Goal: Communication & Community: Answer question/provide support

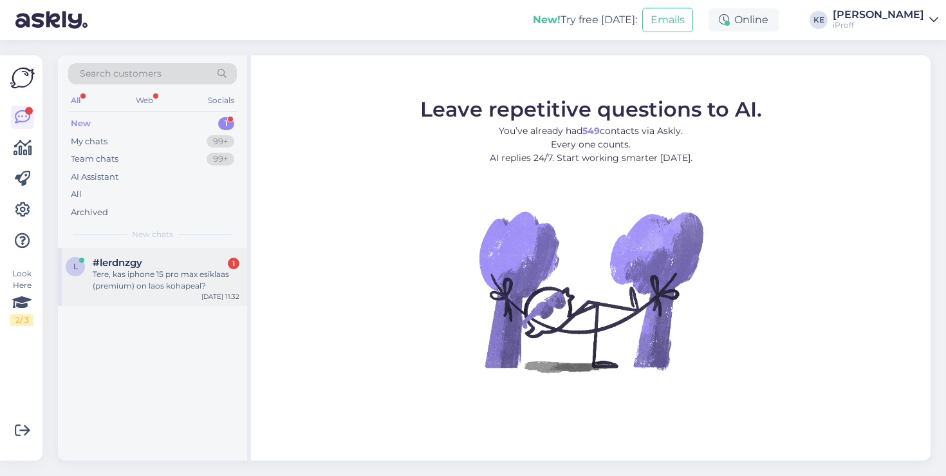
click at [181, 288] on div "Tere, kas iphone 15 pro max esiklaas (premium) on laos kohapeal?" at bounding box center [166, 279] width 147 height 23
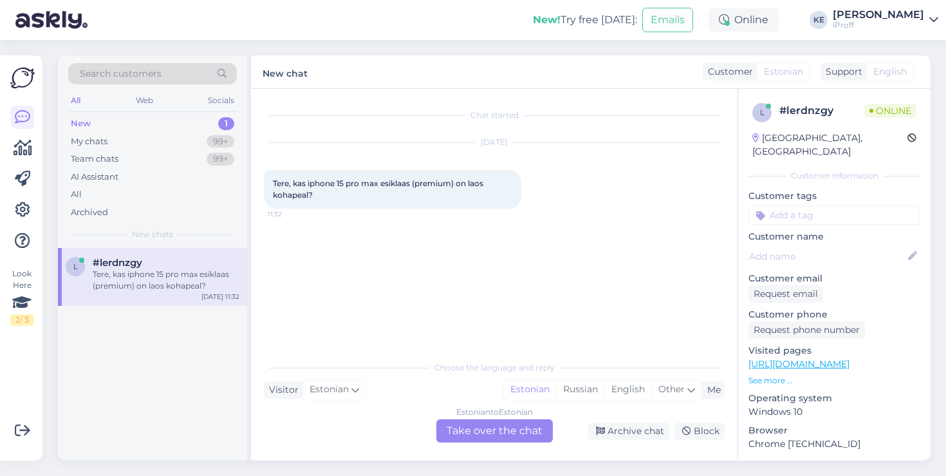
click at [479, 441] on div "Estonian to Estonian Take over the chat" at bounding box center [494, 430] width 117 height 23
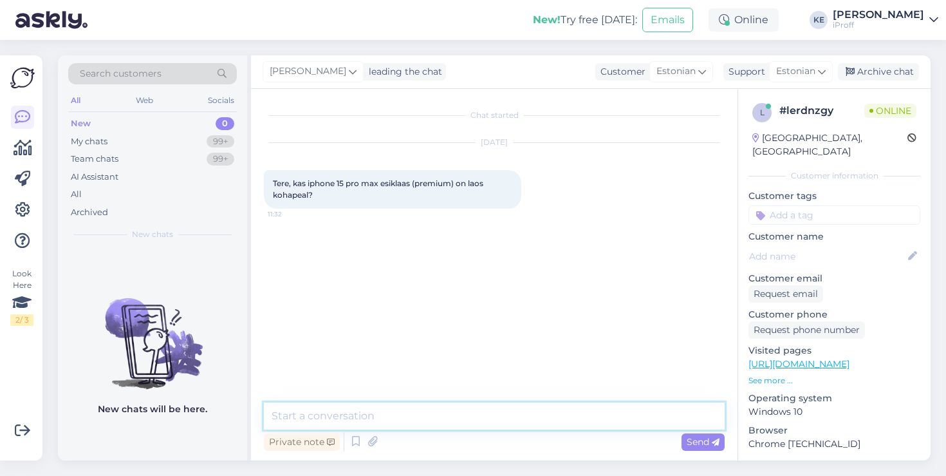
click at [486, 407] on textarea at bounding box center [494, 415] width 461 height 27
type textarea "Tervist! Jah, on olemas kohapeal."
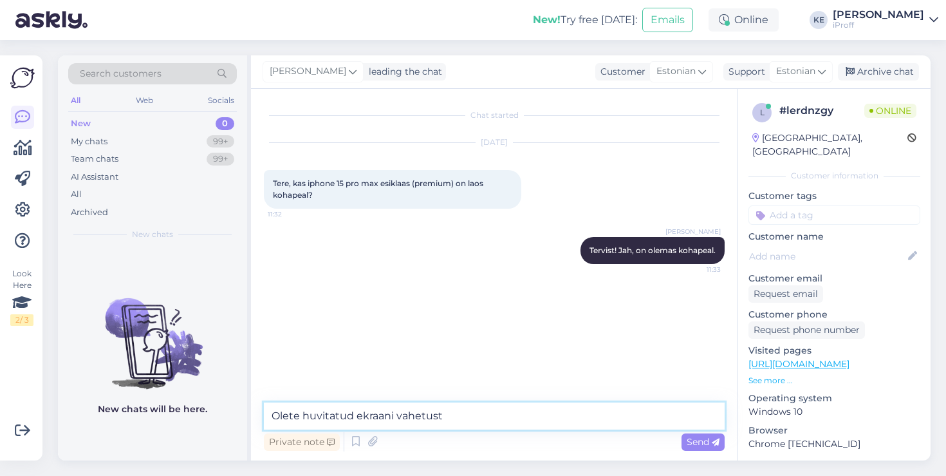
type textarea "Olete huvitatud ekraani vahetus"
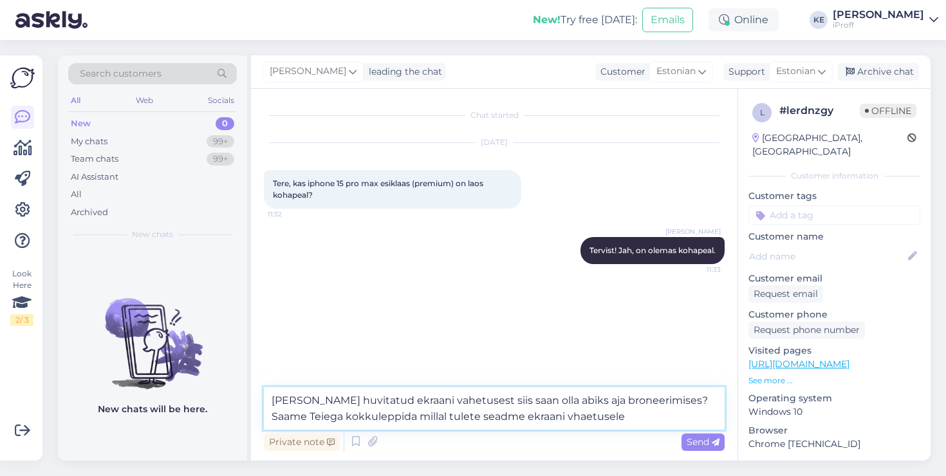
type textarea "[PERSON_NAME] huvitatud ekraani vahetusest siis saan olla abiks aja broneerimis…"
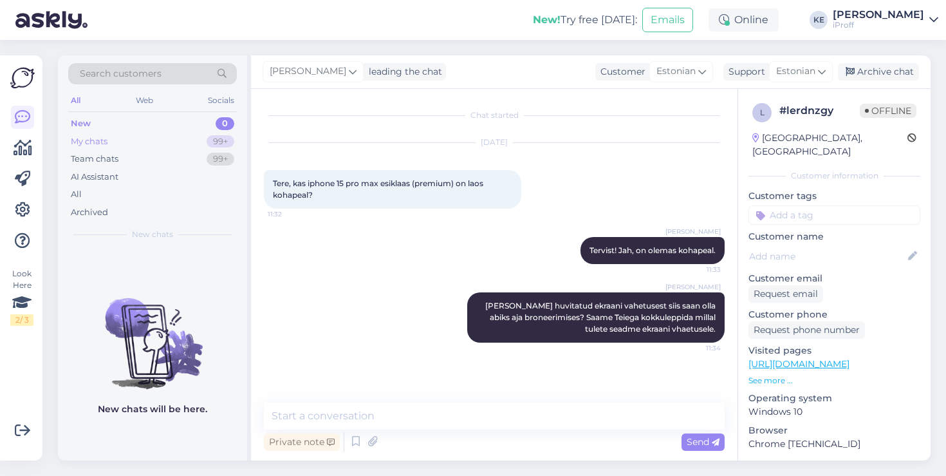
click at [128, 144] on div "My chats 99+" at bounding box center [152, 142] width 169 height 18
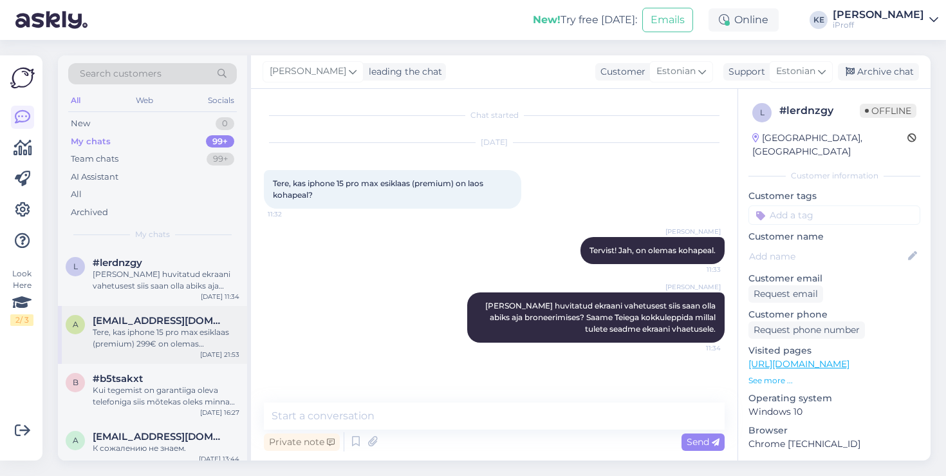
click at [160, 332] on div "Tere, kas iphone 15 pro max esiklaas (premium) 299€ on olemas kohapeal? Ja kas …" at bounding box center [166, 337] width 147 height 23
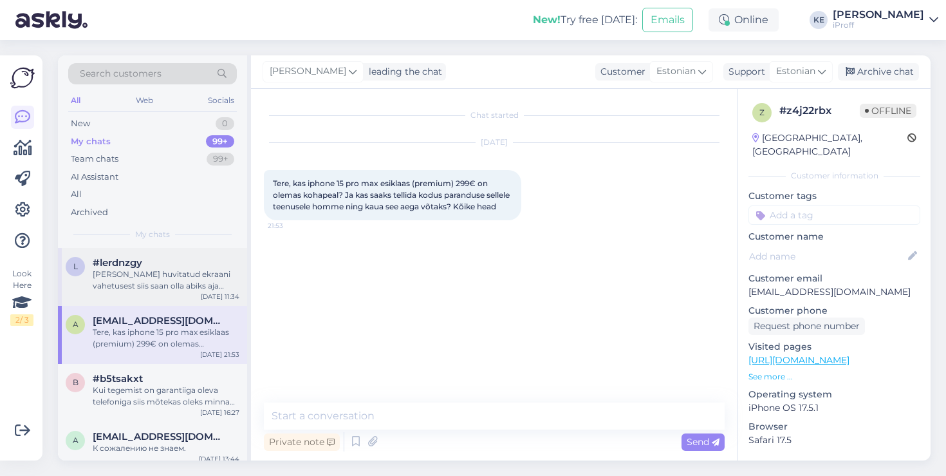
click at [176, 287] on div "[PERSON_NAME] huvitatud ekraani vahetusest siis saan olla abiks aja broneerimis…" at bounding box center [166, 279] width 147 height 23
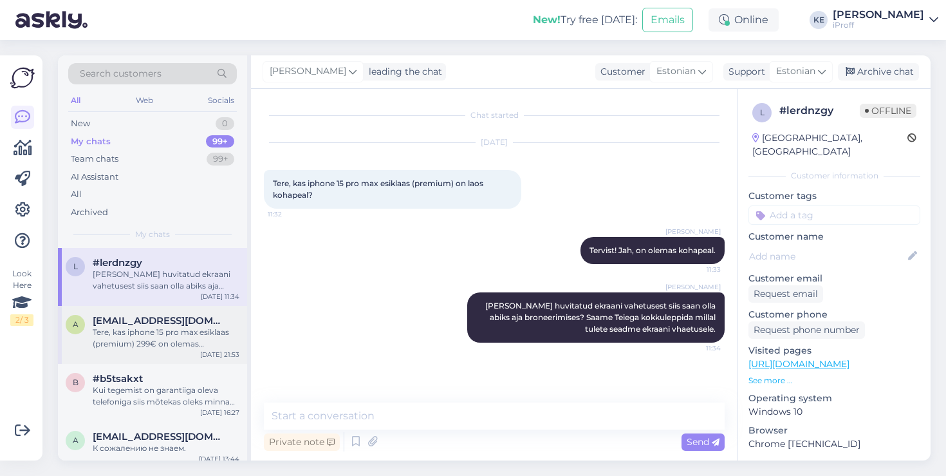
click at [144, 330] on div "Tere, kas iphone 15 pro max esiklaas (premium) 299€ on olemas kohapeal? Ja kas …" at bounding box center [166, 337] width 147 height 23
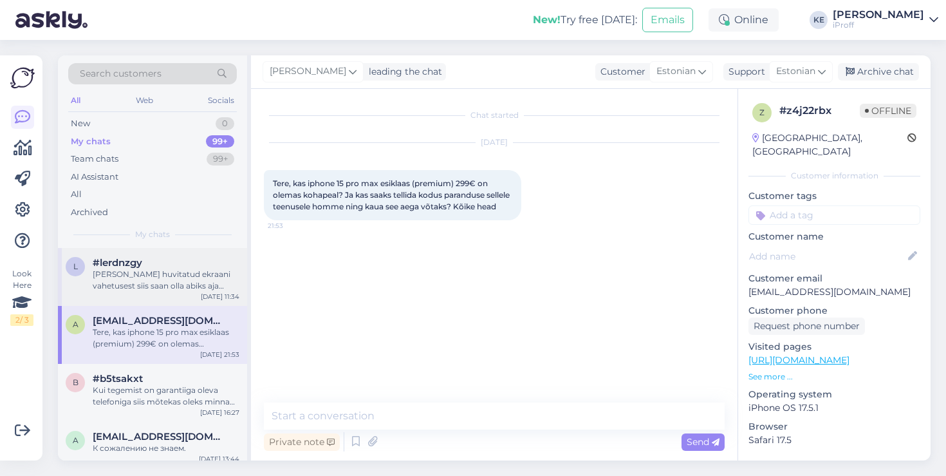
click at [176, 274] on div "[PERSON_NAME] huvitatud ekraani vahetusest siis saan olla abiks aja broneerimis…" at bounding box center [166, 279] width 147 height 23
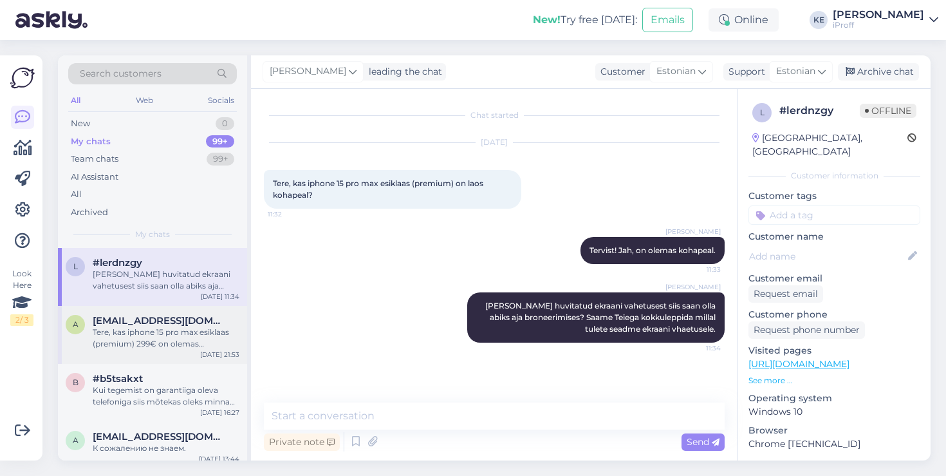
click at [182, 332] on div "Tere, kas iphone 15 pro max esiklaas (premium) 299€ on olemas kohapeal? Ja kas …" at bounding box center [166, 337] width 147 height 23
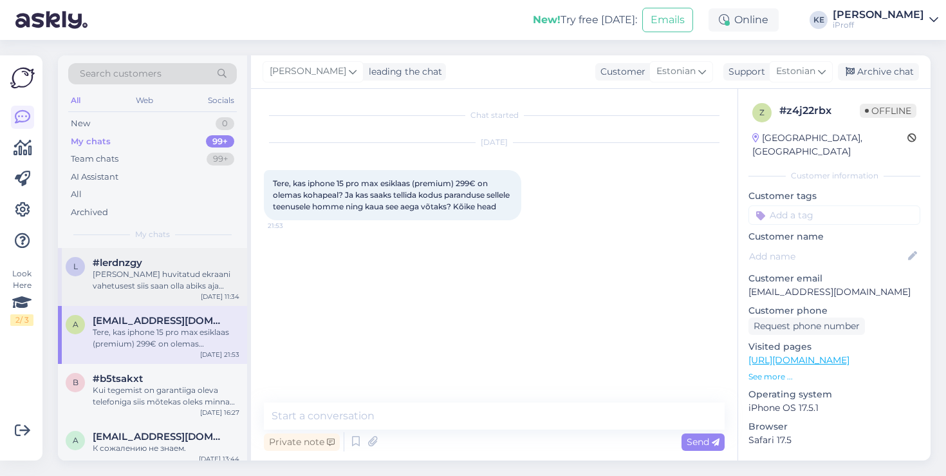
click at [167, 269] on div "[PERSON_NAME] huvitatud ekraani vahetusest siis saan olla abiks aja broneerimis…" at bounding box center [166, 279] width 147 height 23
